Goal: Task Accomplishment & Management: Manage account settings

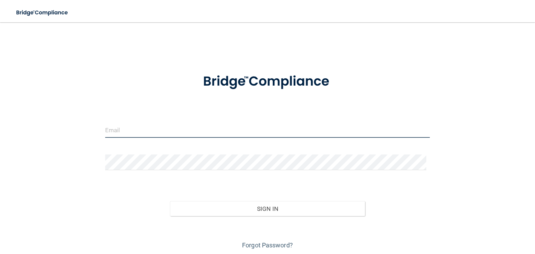
click at [163, 130] on input "email" at bounding box center [267, 130] width 325 height 16
click at [225, 127] on input "email" at bounding box center [267, 130] width 325 height 16
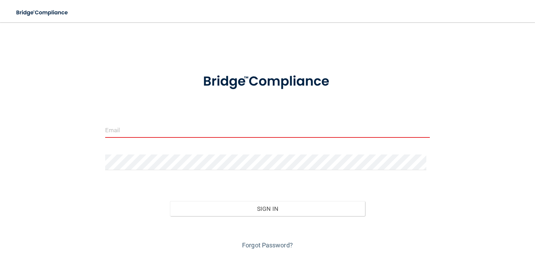
click at [179, 133] on input "email" at bounding box center [267, 130] width 325 height 16
drag, startPoint x: 168, startPoint y: 133, endPoint x: 3, endPoint y: 167, distance: 168.9
click at [168, 133] on input "email" at bounding box center [267, 130] width 325 height 16
click at [192, 131] on input "email" at bounding box center [267, 130] width 325 height 16
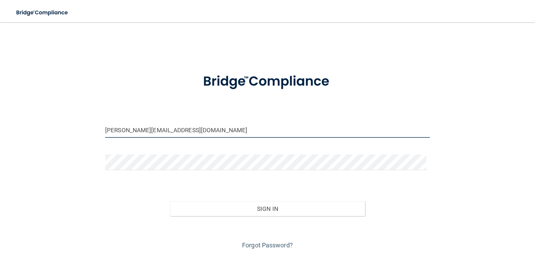
type input "Ashley@esterobaydental.com"
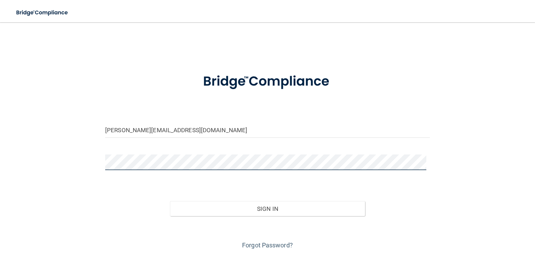
click at [170, 201] on button "Sign In" at bounding box center [267, 208] width 195 height 15
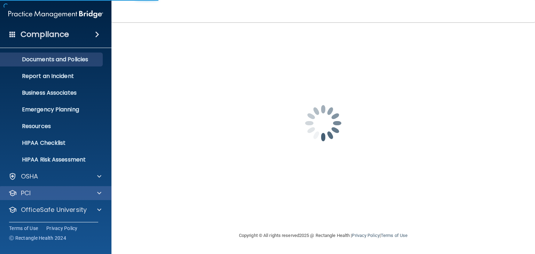
scroll to position [35, 0]
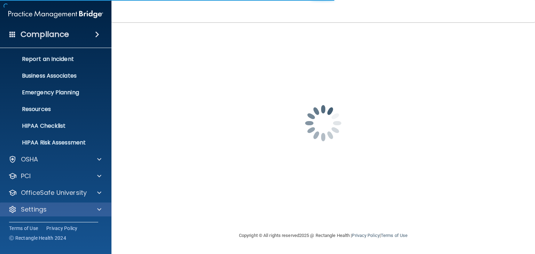
click at [57, 205] on div "Settings" at bounding box center [56, 210] width 112 height 14
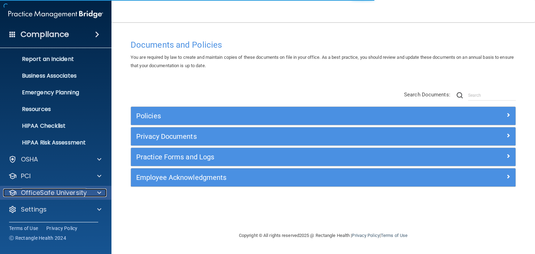
click at [96, 194] on div at bounding box center [98, 193] width 17 height 8
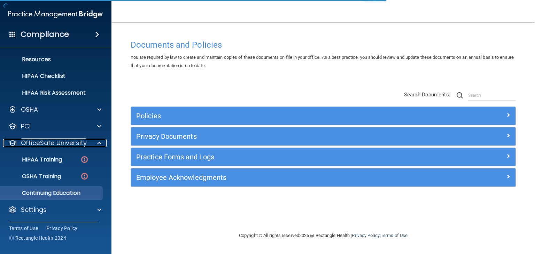
scroll to position [85, 0]
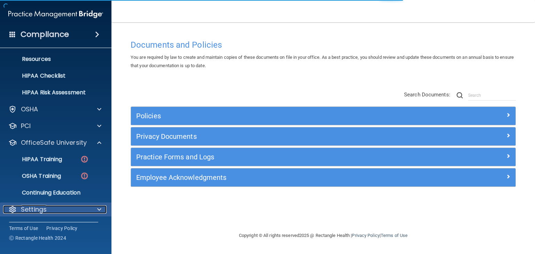
click at [45, 211] on p "Settings" at bounding box center [34, 210] width 26 height 8
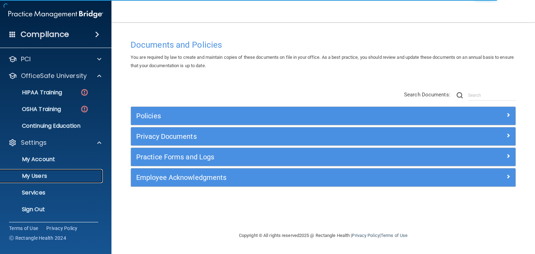
click at [39, 173] on p "My Users" at bounding box center [52, 176] width 95 height 7
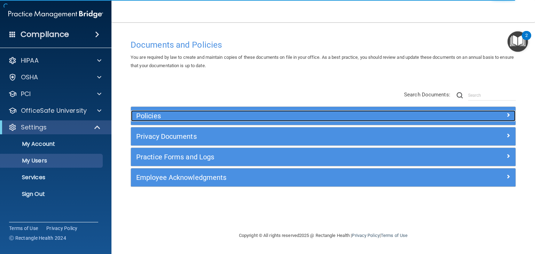
click at [170, 117] on h5 "Policies" at bounding box center [275, 116] width 278 height 8
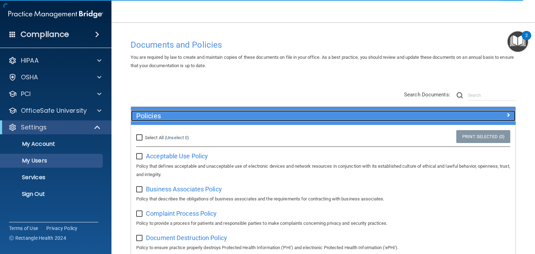
click at [170, 117] on h5 "Policies" at bounding box center [275, 116] width 278 height 8
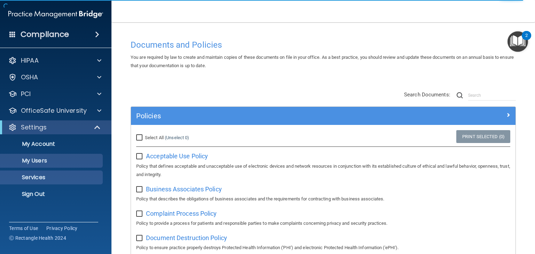
select select "20"
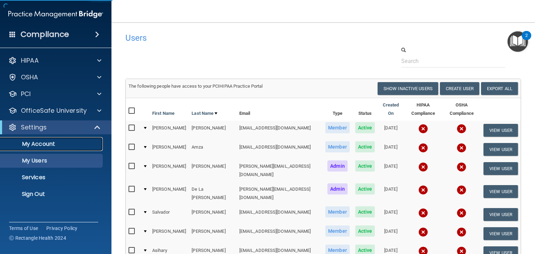
click at [52, 144] on p "My Account" at bounding box center [52, 144] width 95 height 7
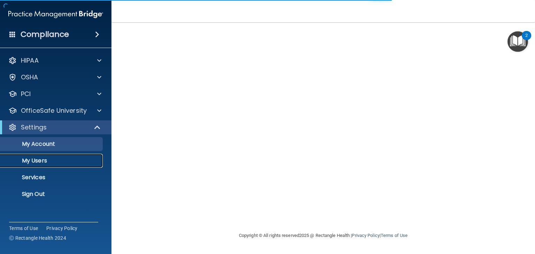
click at [40, 164] on p "My Users" at bounding box center [52, 160] width 95 height 7
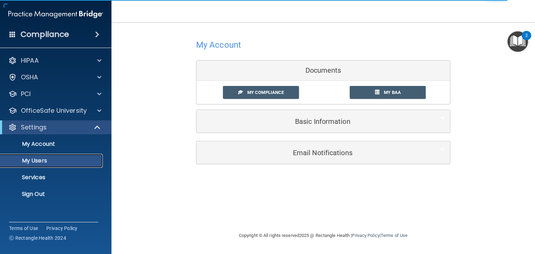
click at [55, 163] on p "My Users" at bounding box center [52, 160] width 95 height 7
select select "20"
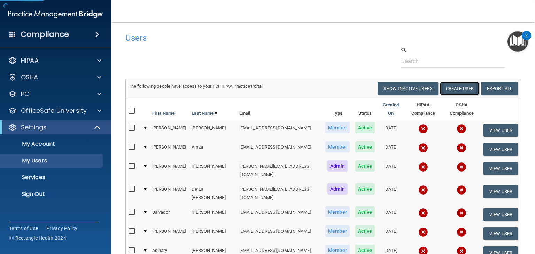
click at [442, 85] on button "Create User" at bounding box center [459, 88] width 39 height 13
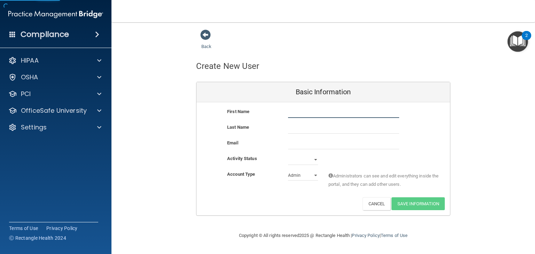
click at [309, 113] on input "text" at bounding box center [343, 113] width 111 height 10
type input "[PERSON_NAME]"
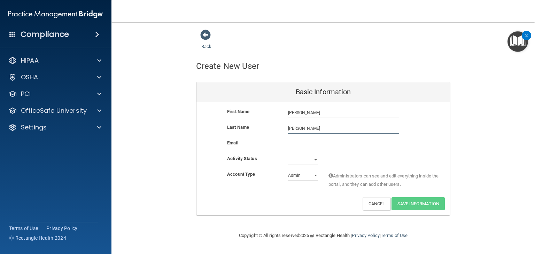
type input "[PERSON_NAME]"
click at [306, 147] on input "email" at bounding box center [343, 144] width 111 height 10
paste input "Ngomez10311996@gmail.com"
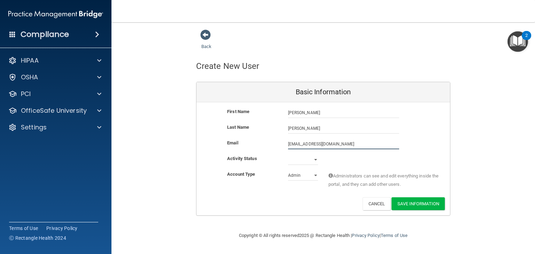
type input "Ngomez10311996@gmail.com"
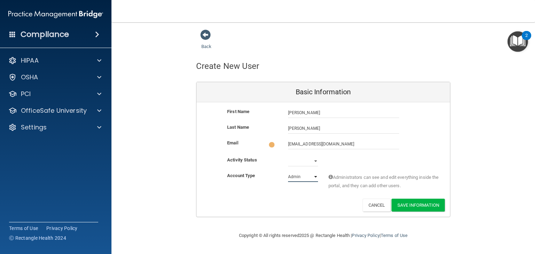
drag, startPoint x: 303, startPoint y: 175, endPoint x: 302, endPoint y: 181, distance: 6.0
click at [303, 175] on select "Admin Member" at bounding box center [303, 177] width 30 height 10
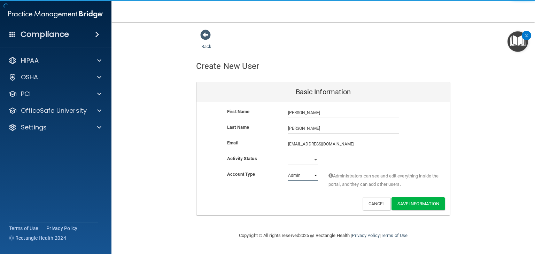
select select "practice_member"
click at [288, 170] on select "Admin Member" at bounding box center [303, 175] width 30 height 10
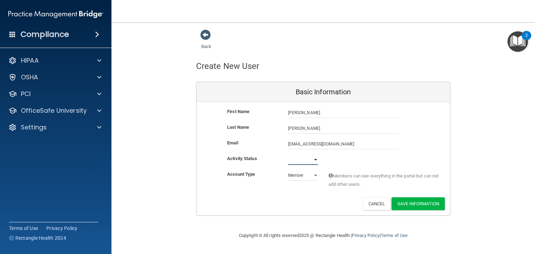
click at [299, 159] on select "Active Inactive" at bounding box center [303, 160] width 30 height 10
select select "active"
click at [288, 155] on select "Active Inactive" at bounding box center [303, 160] width 30 height 10
click at [399, 203] on button "Save Information" at bounding box center [418, 204] width 53 height 13
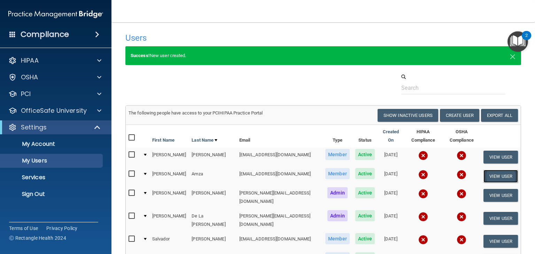
click at [489, 170] on button "View User" at bounding box center [501, 176] width 34 height 13
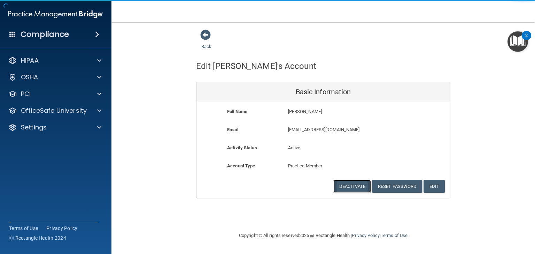
click at [362, 189] on button "Deactivate" at bounding box center [352, 186] width 38 height 13
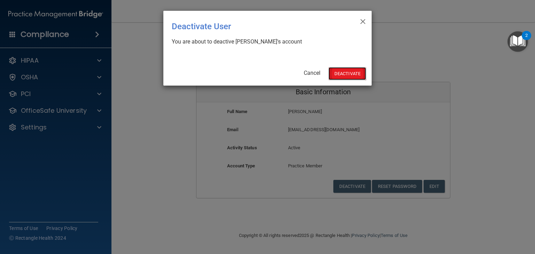
click at [341, 71] on button "Deactivate" at bounding box center [348, 73] width 38 height 13
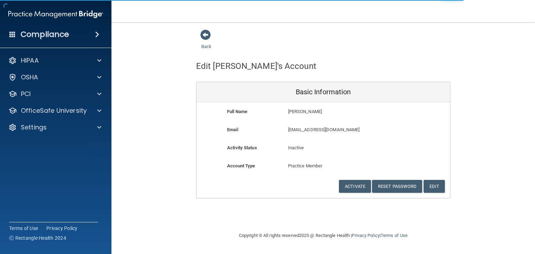
click at [203, 42] on div "Back" at bounding box center [217, 40] width 43 height 22
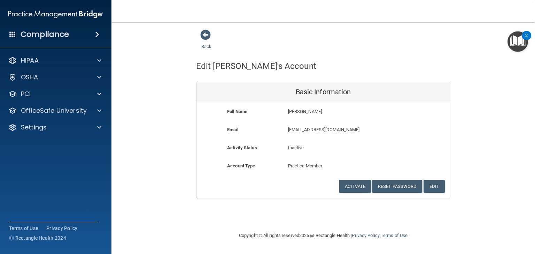
click at [203, 43] on div "Back" at bounding box center [217, 40] width 43 height 22
click at [203, 45] on link "Back" at bounding box center [206, 43] width 10 height 14
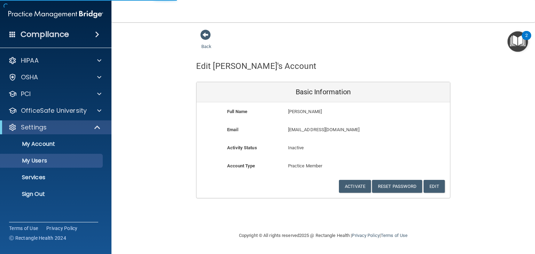
select select "20"
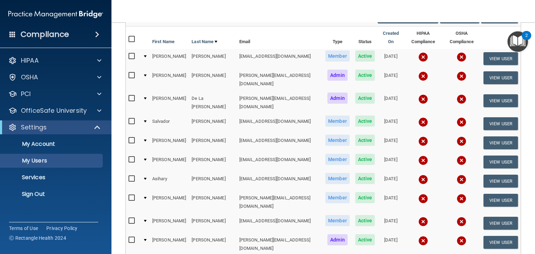
scroll to position [139, 0]
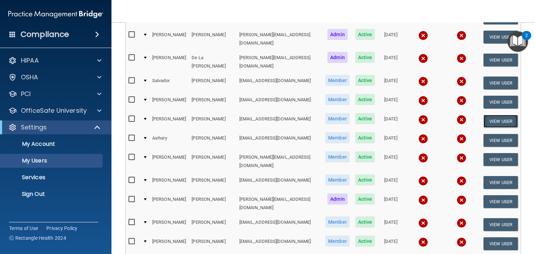
click at [493, 115] on button "View User" at bounding box center [501, 121] width 34 height 13
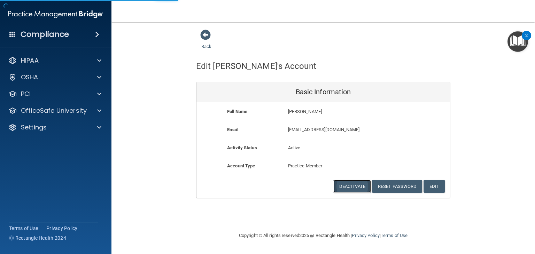
click at [347, 184] on button "Deactivate" at bounding box center [352, 186] width 38 height 13
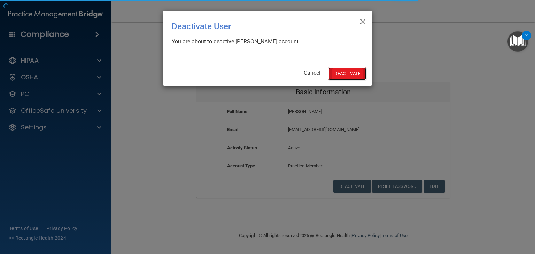
click at [352, 76] on button "Deactivate" at bounding box center [348, 73] width 38 height 13
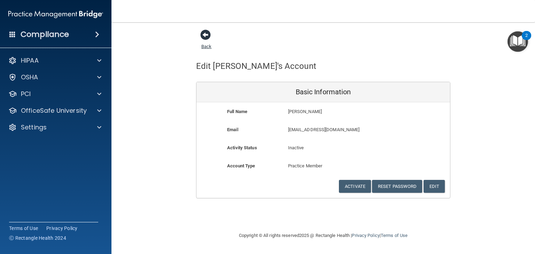
click at [209, 46] on link "Back" at bounding box center [206, 43] width 10 height 14
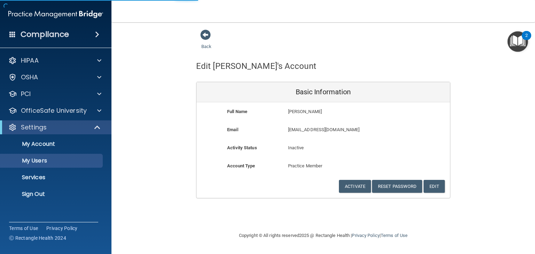
select select "20"
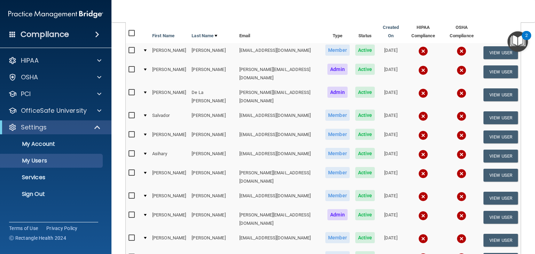
scroll to position [174, 0]
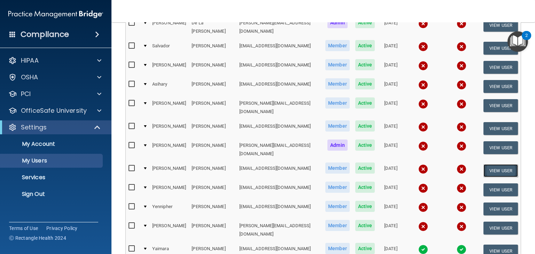
click at [495, 164] on button "View User" at bounding box center [501, 170] width 34 height 13
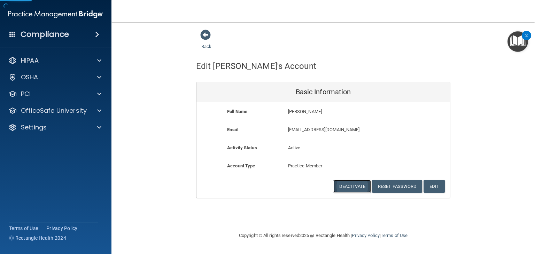
click at [365, 187] on button "Deactivate" at bounding box center [352, 186] width 38 height 13
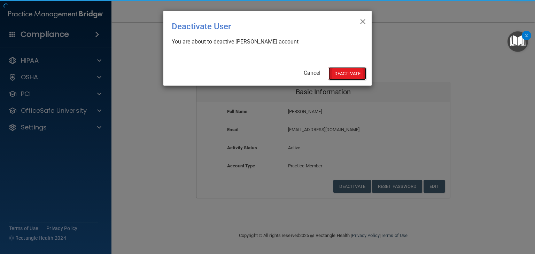
click at [334, 70] on button "Deactivate" at bounding box center [348, 73] width 38 height 13
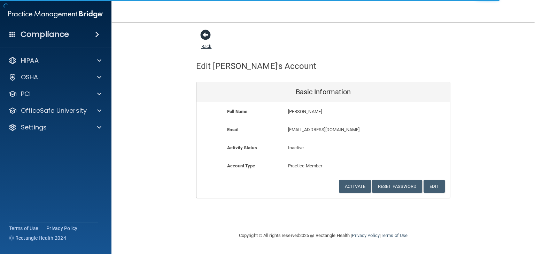
click at [206, 45] on link "Back" at bounding box center [206, 43] width 10 height 14
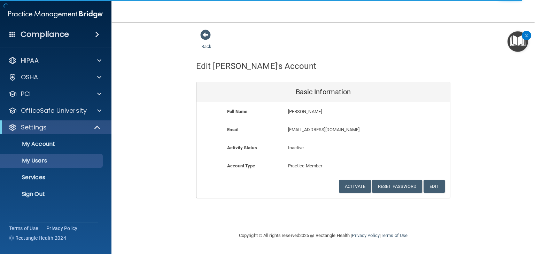
select select "20"
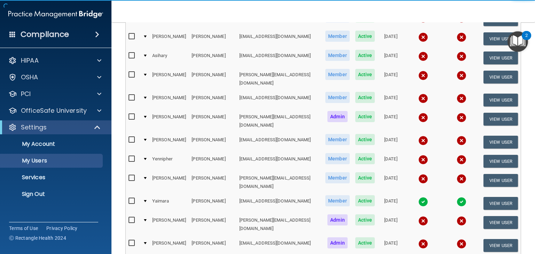
scroll to position [209, 0]
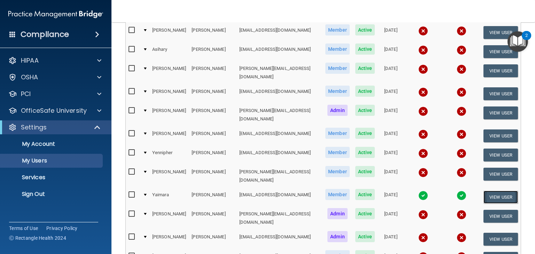
click at [490, 191] on button "View User" at bounding box center [501, 197] width 34 height 13
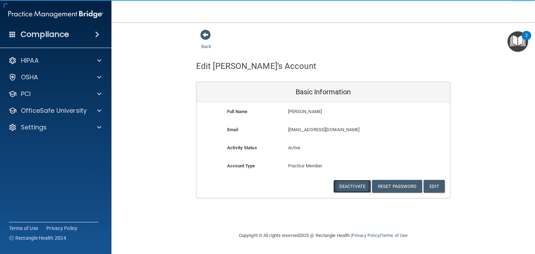
click at [341, 190] on button "Deactivate" at bounding box center [352, 186] width 38 height 13
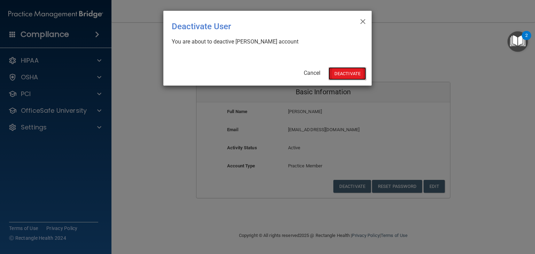
click at [353, 71] on button "Deactivate" at bounding box center [348, 73] width 38 height 13
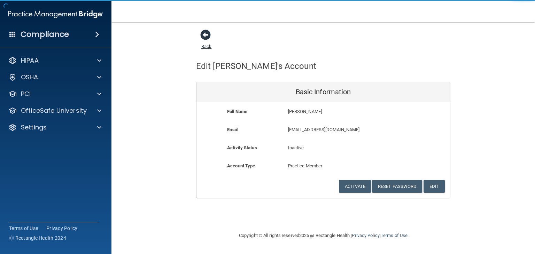
click at [207, 47] on link "Back" at bounding box center [206, 43] width 10 height 14
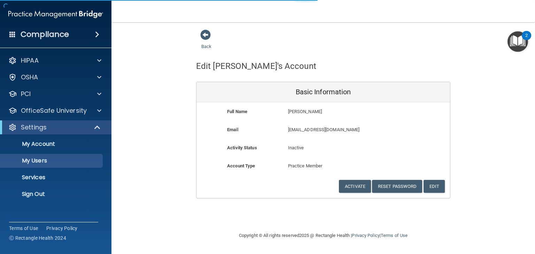
select select "20"
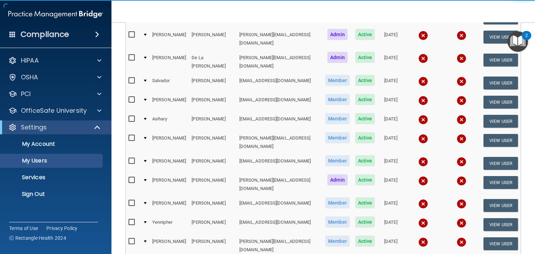
scroll to position [244, 0]
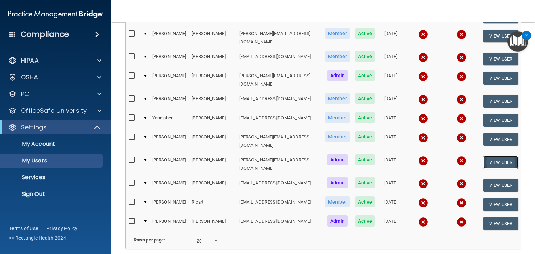
click at [492, 156] on button "View User" at bounding box center [501, 162] width 34 height 13
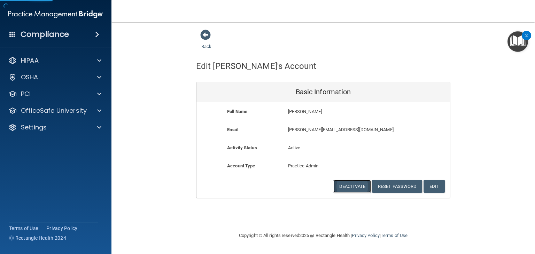
click at [347, 187] on button "Deactivate" at bounding box center [352, 186] width 38 height 13
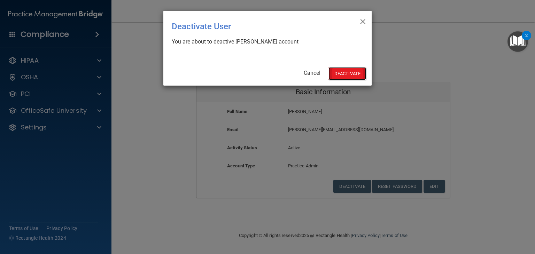
click at [350, 74] on button "Deactivate" at bounding box center [348, 73] width 38 height 13
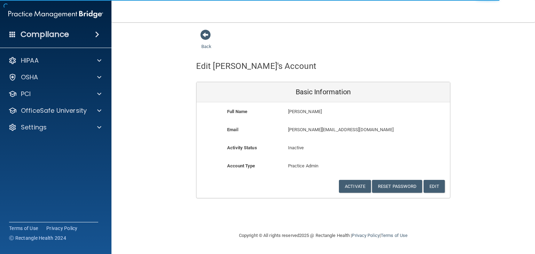
click at [203, 42] on div "Back" at bounding box center [217, 40] width 43 height 22
click at [205, 49] on div "Back" at bounding box center [217, 40] width 43 height 22
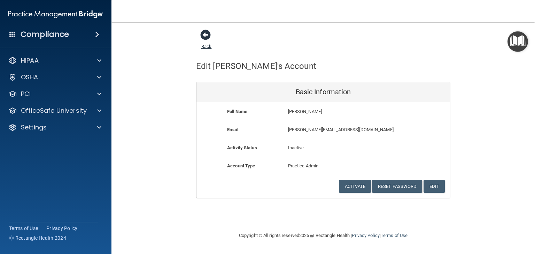
click at [205, 47] on link "Back" at bounding box center [206, 43] width 10 height 14
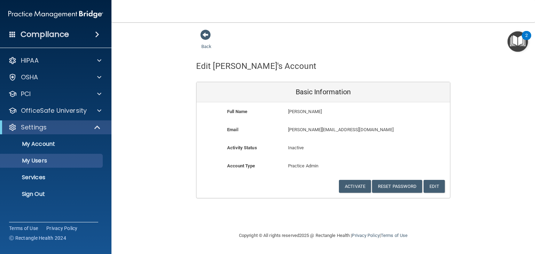
select select "20"
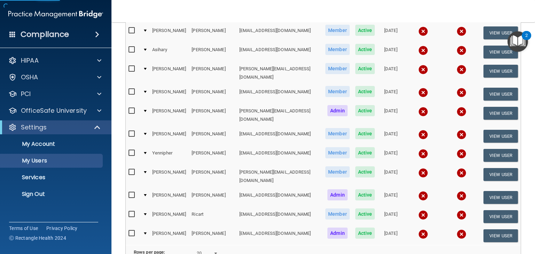
scroll to position [209, 0]
click at [507, 229] on button "View User" at bounding box center [501, 235] width 34 height 13
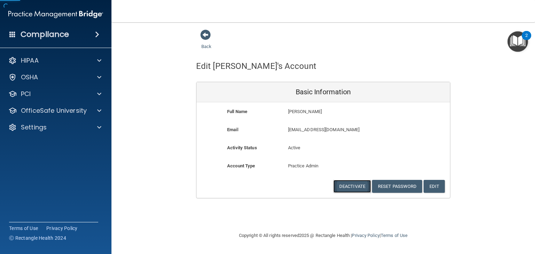
click at [356, 182] on button "Deactivate" at bounding box center [352, 186] width 38 height 13
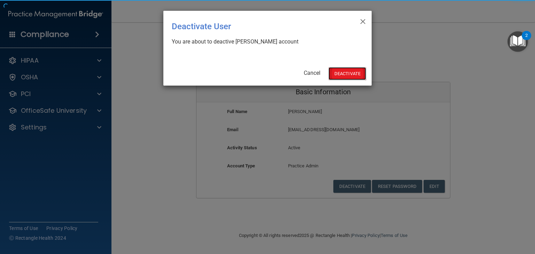
click at [351, 76] on button "Deactivate" at bounding box center [348, 73] width 38 height 13
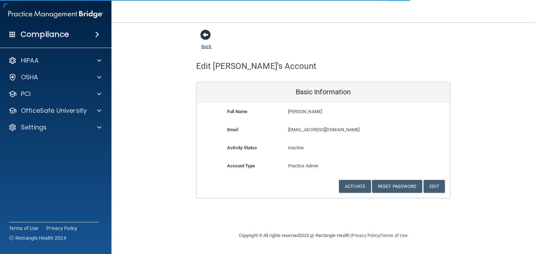
click at [209, 48] on link "Back" at bounding box center [206, 43] width 10 height 14
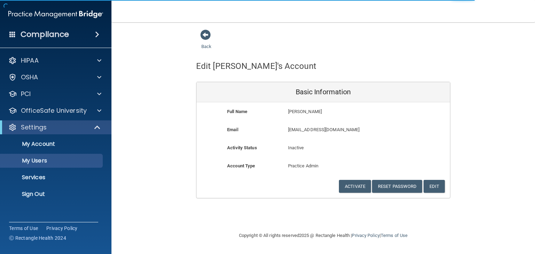
select select "20"
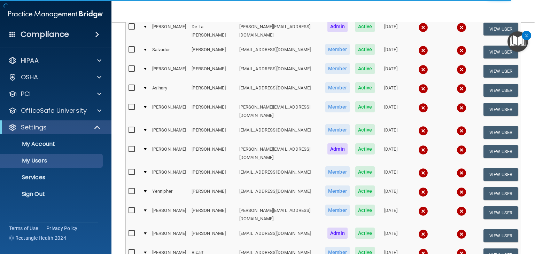
scroll to position [174, 0]
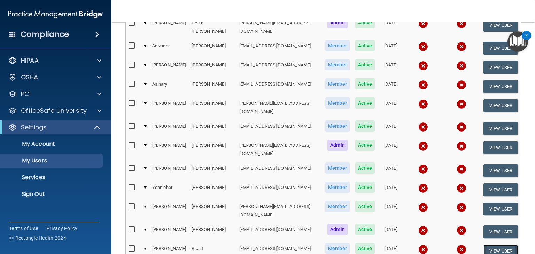
click at [489, 245] on button "View User" at bounding box center [501, 251] width 34 height 13
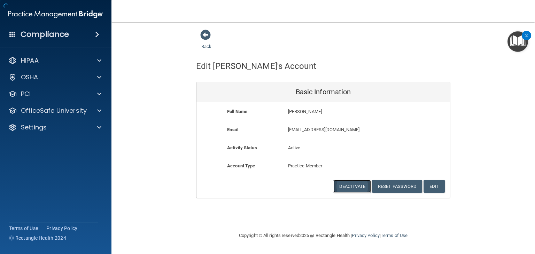
click at [354, 190] on button "Deactivate" at bounding box center [352, 186] width 38 height 13
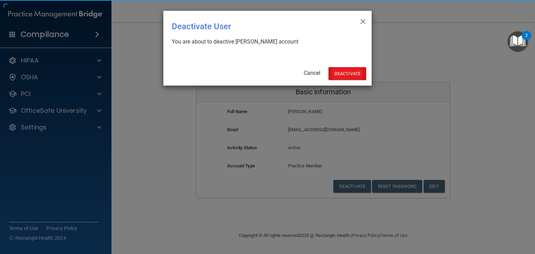
drag, startPoint x: 340, startPoint y: 64, endPoint x: 347, endPoint y: 76, distance: 13.4
click at [341, 65] on div "× Close Deactivate User You are about to deactive [PERSON_NAME] account Cancel …" at bounding box center [267, 48] width 208 height 75
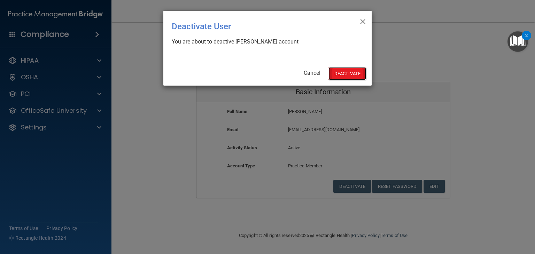
click at [347, 76] on button "Deactivate" at bounding box center [348, 73] width 38 height 13
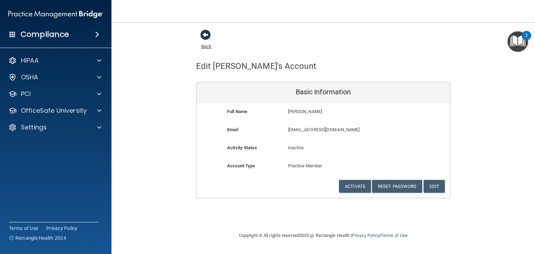
click at [202, 47] on link "Back" at bounding box center [206, 43] width 10 height 14
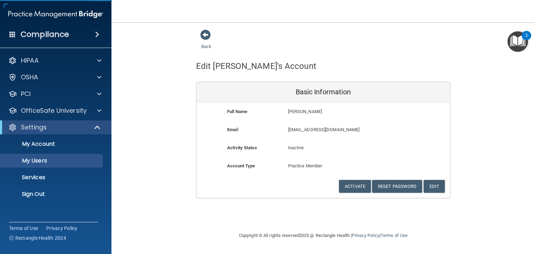
select select "20"
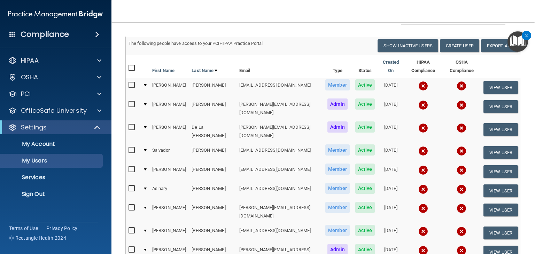
scroll to position [139, 0]
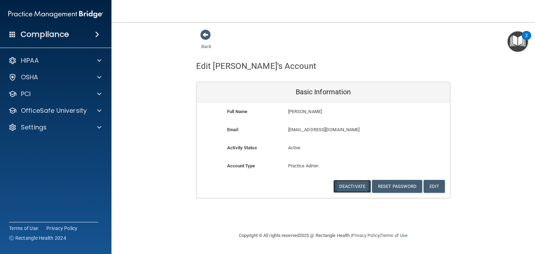
click at [357, 186] on button "Deactivate" at bounding box center [352, 186] width 38 height 13
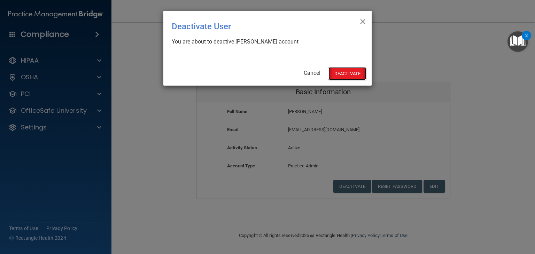
click at [350, 77] on button "Deactivate" at bounding box center [348, 73] width 38 height 13
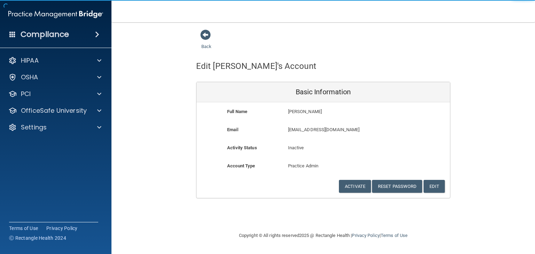
click at [200, 48] on div "Back" at bounding box center [217, 40] width 43 height 22
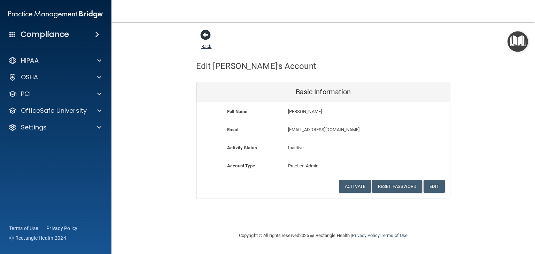
click at [201, 47] on link "Back" at bounding box center [206, 43] width 10 height 14
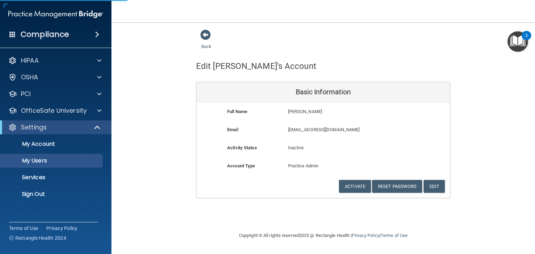
select select "20"
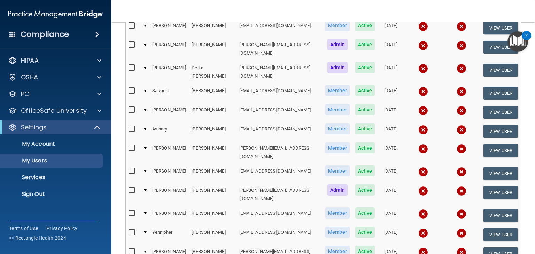
scroll to position [201, 0]
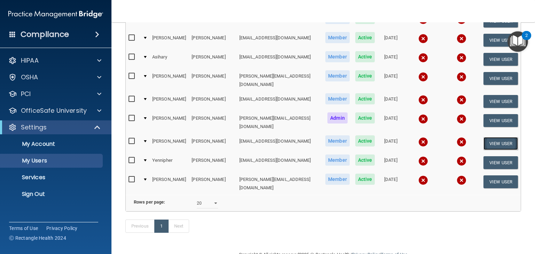
click at [509, 137] on button "View User" at bounding box center [501, 143] width 34 height 13
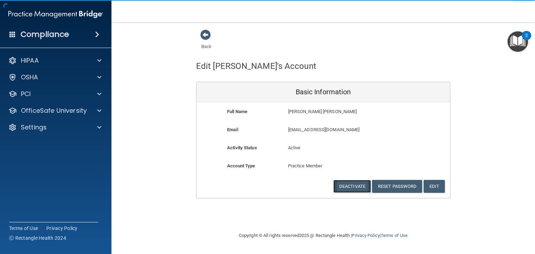
click at [362, 189] on button "Deactivate" at bounding box center [352, 186] width 38 height 13
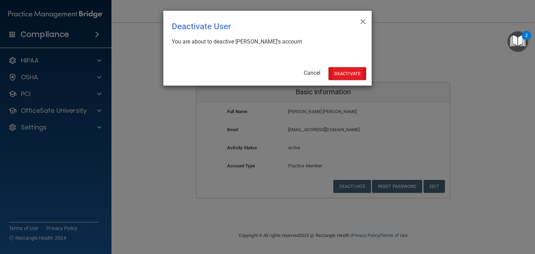
drag, startPoint x: 340, startPoint y: 83, endPoint x: 340, endPoint y: 77, distance: 5.9
click at [340, 82] on div "× Close Deactivate User You are about to deactive Katheryn Marcia's account Can…" at bounding box center [267, 48] width 208 height 75
click at [340, 74] on button "Deactivate" at bounding box center [348, 73] width 38 height 13
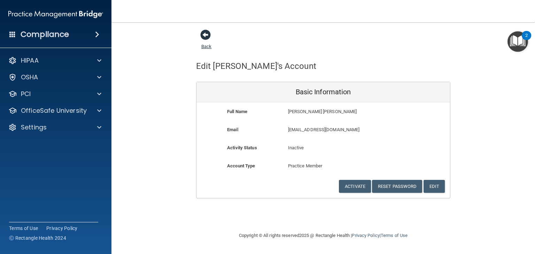
click at [207, 47] on link "Back" at bounding box center [206, 43] width 10 height 14
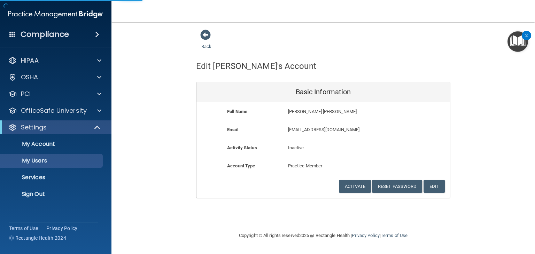
select select "20"
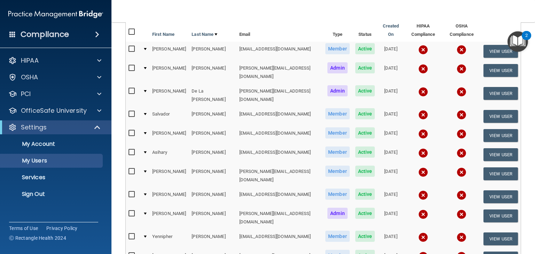
scroll to position [105, 0]
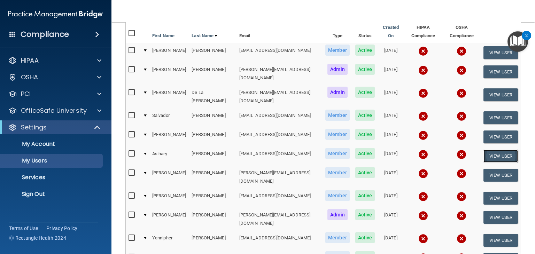
click at [499, 150] on button "View User" at bounding box center [501, 156] width 34 height 13
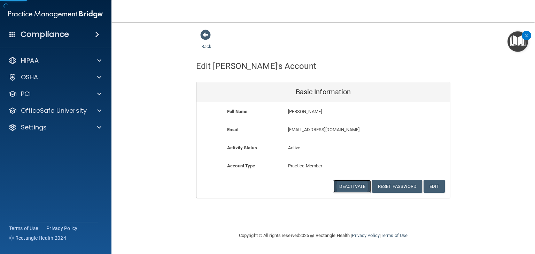
click at [349, 190] on button "Deactivate" at bounding box center [352, 186] width 38 height 13
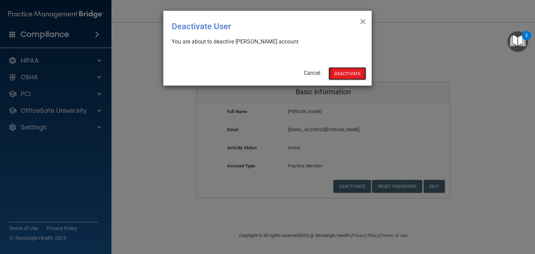
click at [342, 72] on button "Deactivate" at bounding box center [348, 73] width 38 height 13
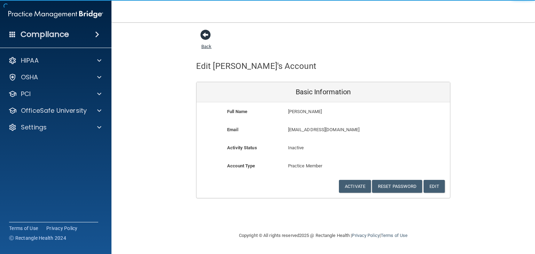
click at [202, 46] on link "Back" at bounding box center [206, 43] width 10 height 14
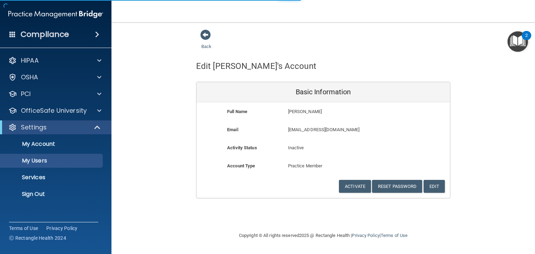
select select "20"
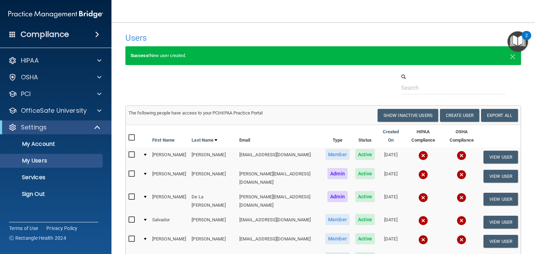
click at [193, 83] on div at bounding box center [323, 83] width 406 height 21
